Goal: Information Seeking & Learning: Learn about a topic

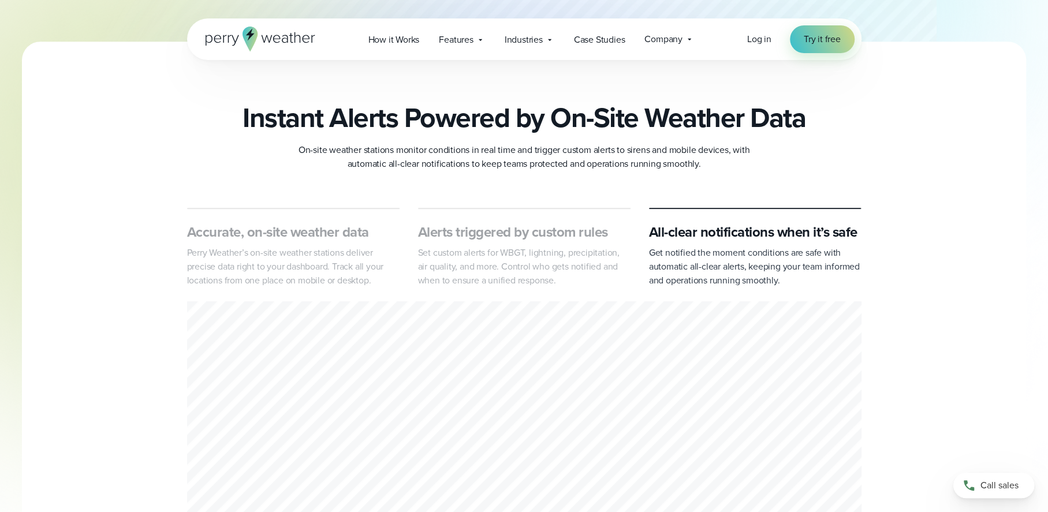
scroll to position [808, 0]
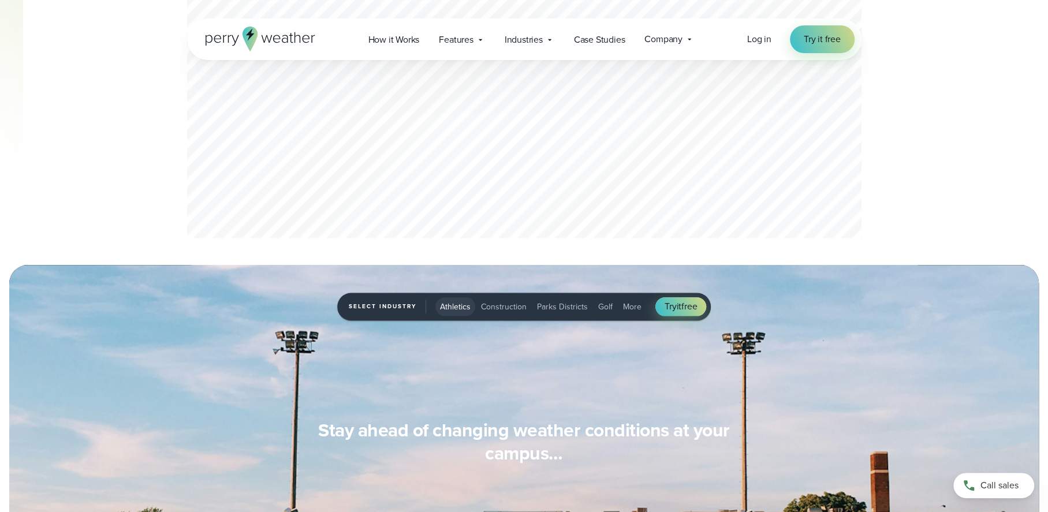
click at [628, 307] on span "More" at bounding box center [632, 307] width 18 height 12
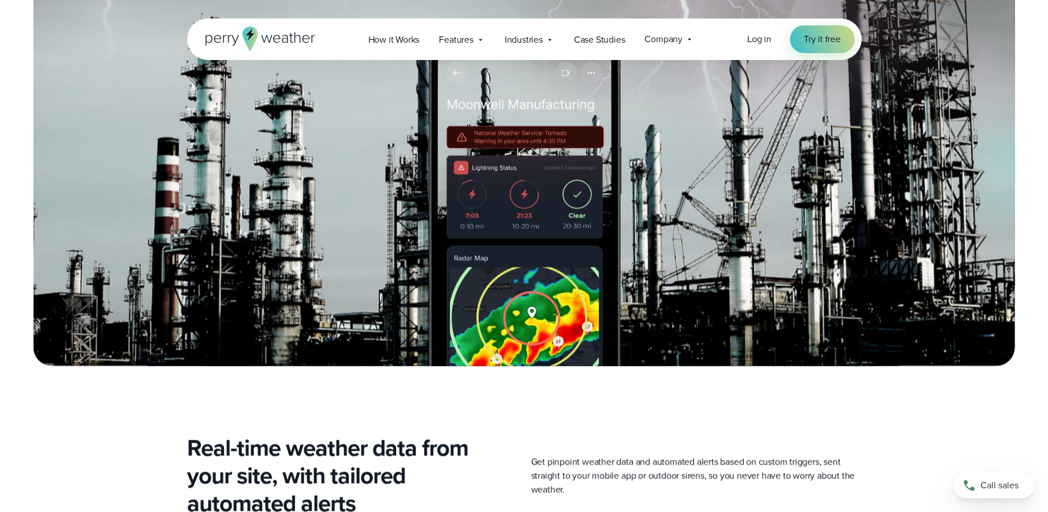
scroll to position [2021, 0]
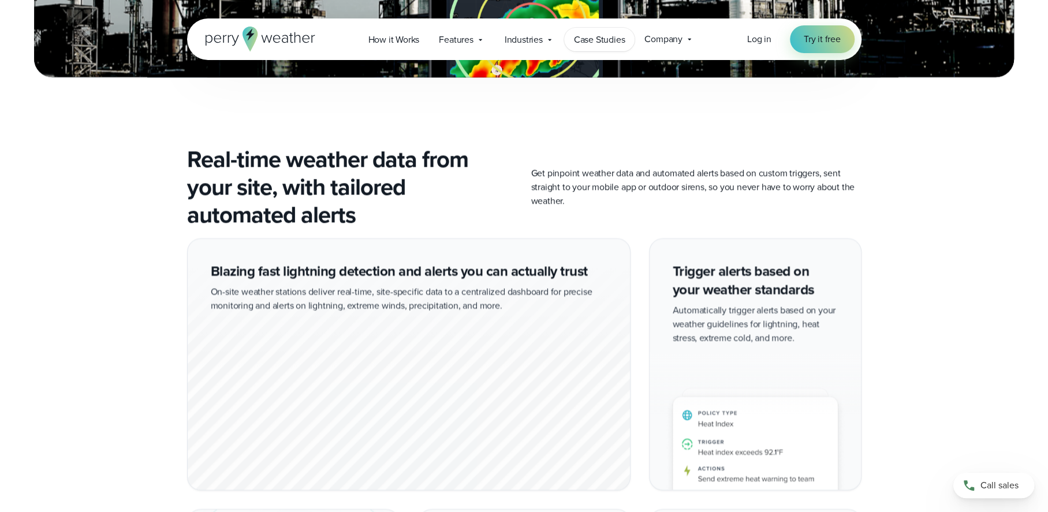
click at [616, 41] on span "Case Studies" at bounding box center [599, 40] width 51 height 14
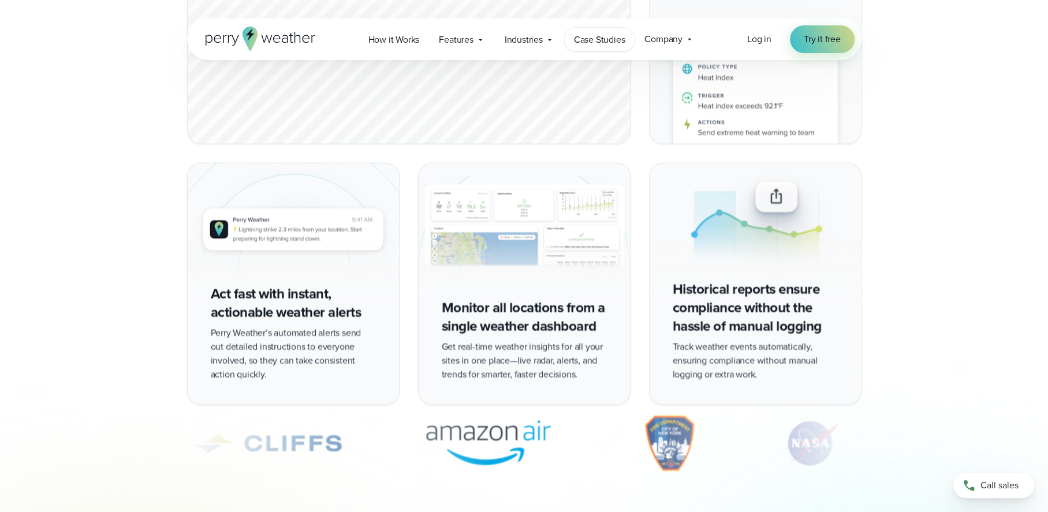
scroll to position [2714, 0]
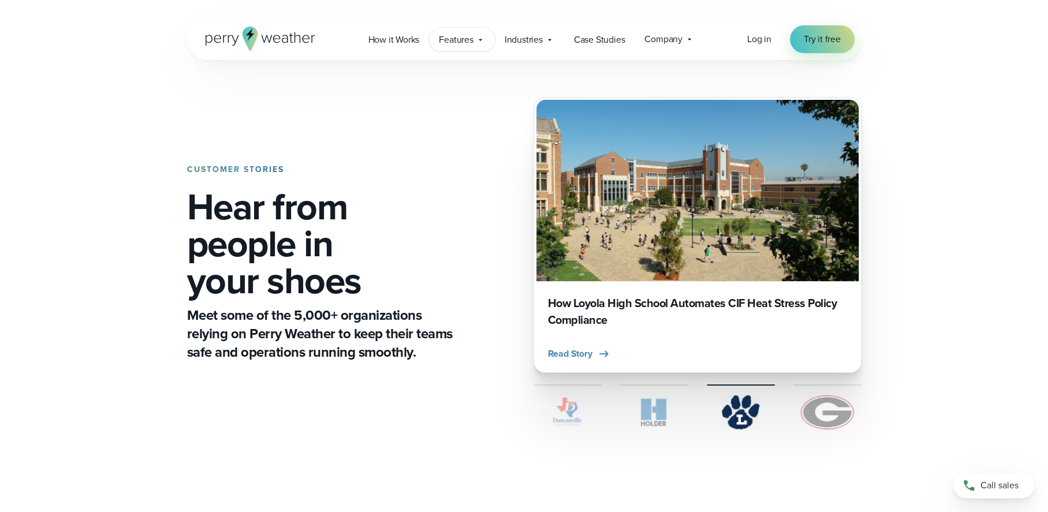
click at [476, 39] on icon at bounding box center [480, 39] width 9 height 9
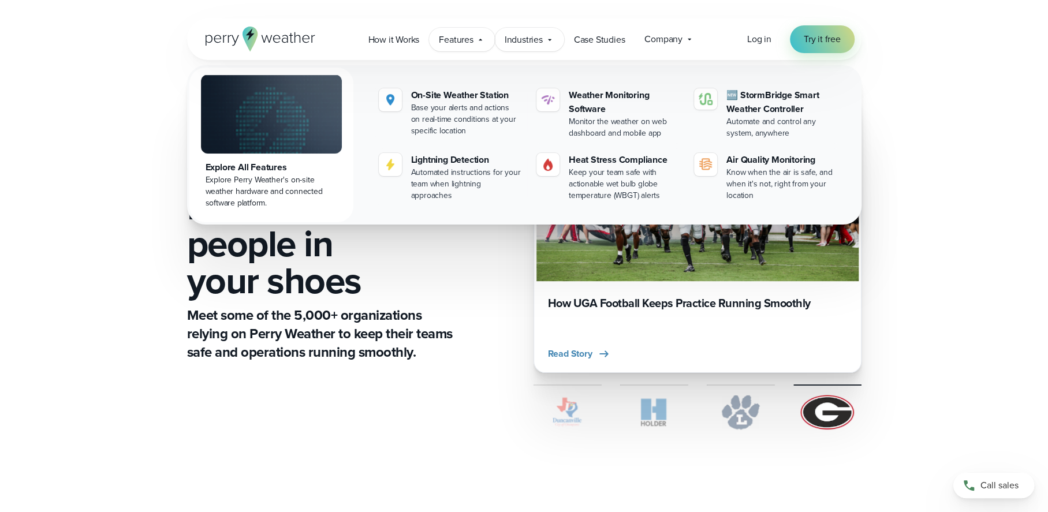
click at [538, 39] on span "Industries" at bounding box center [524, 40] width 38 height 14
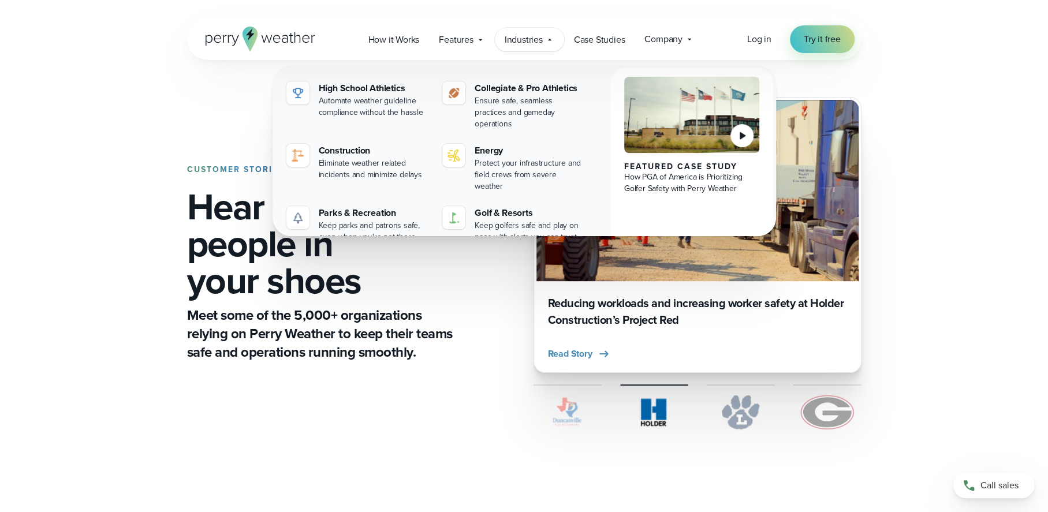
click at [529, 39] on span "Industries" at bounding box center [524, 40] width 38 height 14
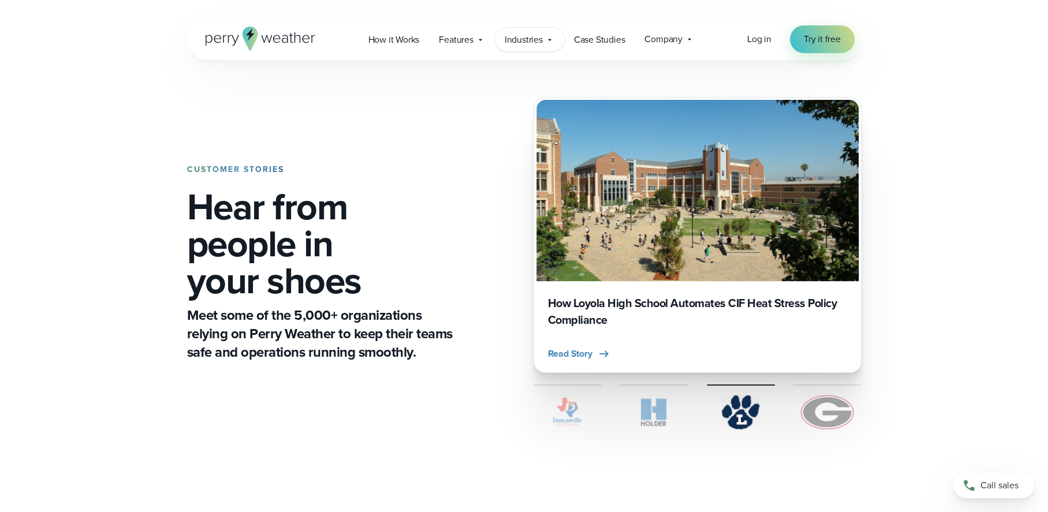
click at [529, 39] on span "Industries" at bounding box center [524, 40] width 38 height 14
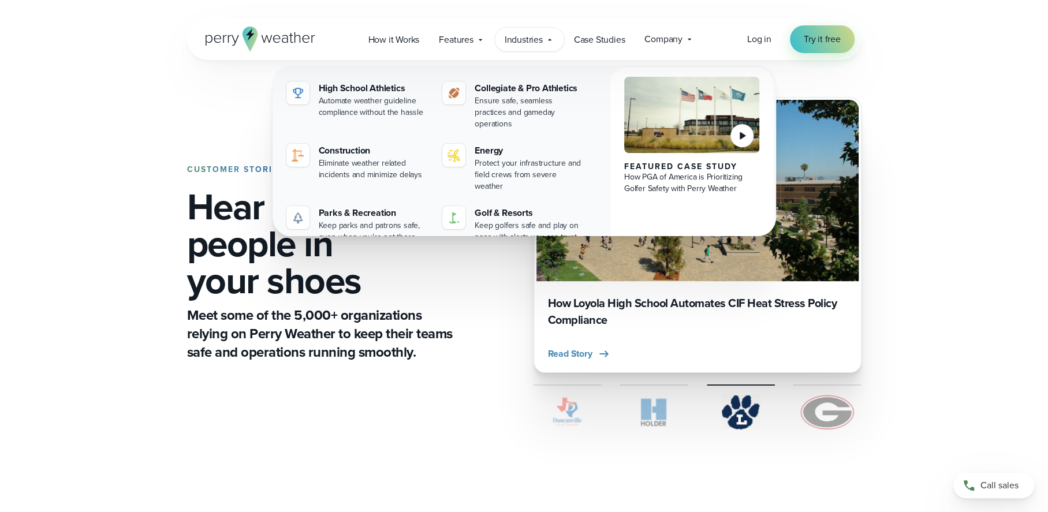
click at [535, 43] on span "Industries" at bounding box center [524, 40] width 38 height 14
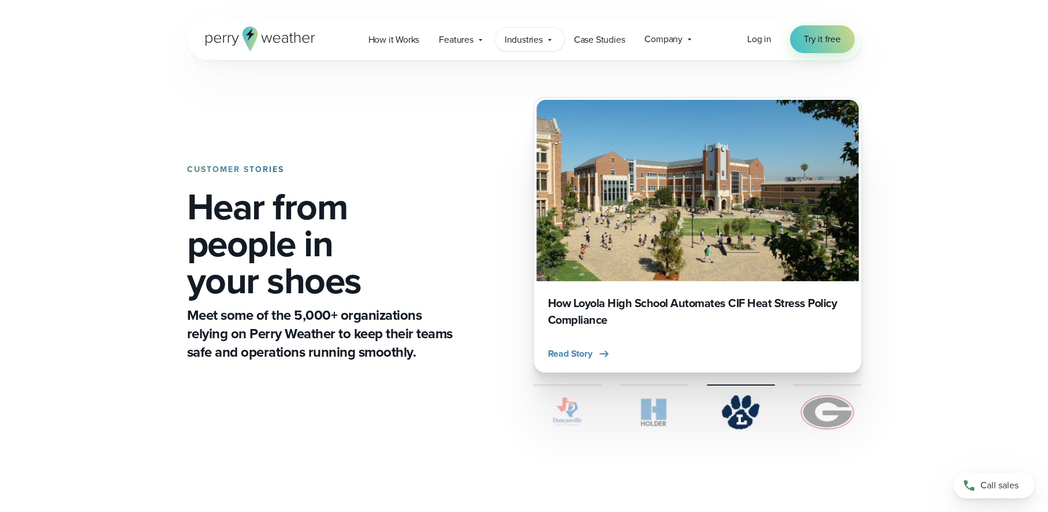
click at [535, 43] on span "Industries" at bounding box center [524, 40] width 38 height 14
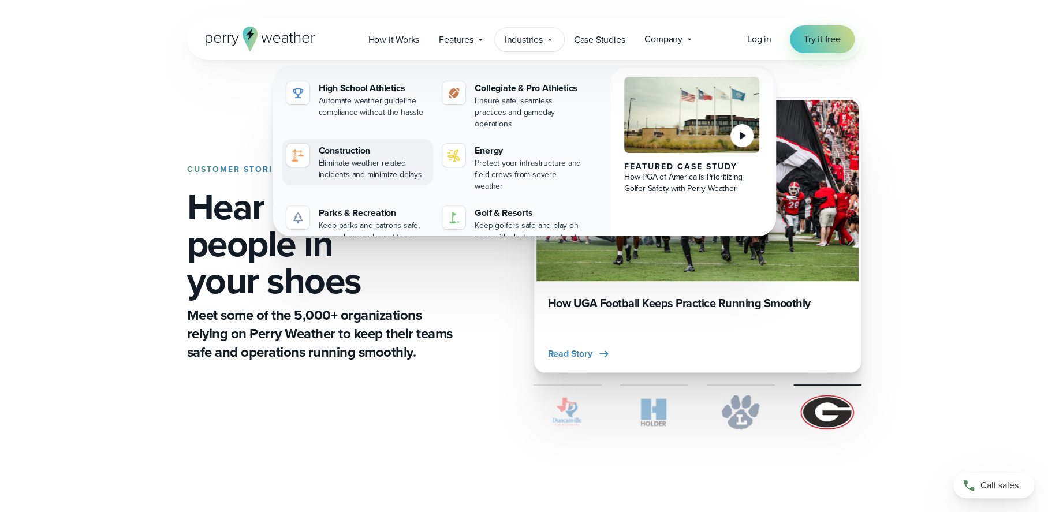
click at [365, 158] on div "Eliminate weather related incidents and minimize delays" at bounding box center [374, 169] width 110 height 23
